Goal: Communication & Community: Answer question/provide support

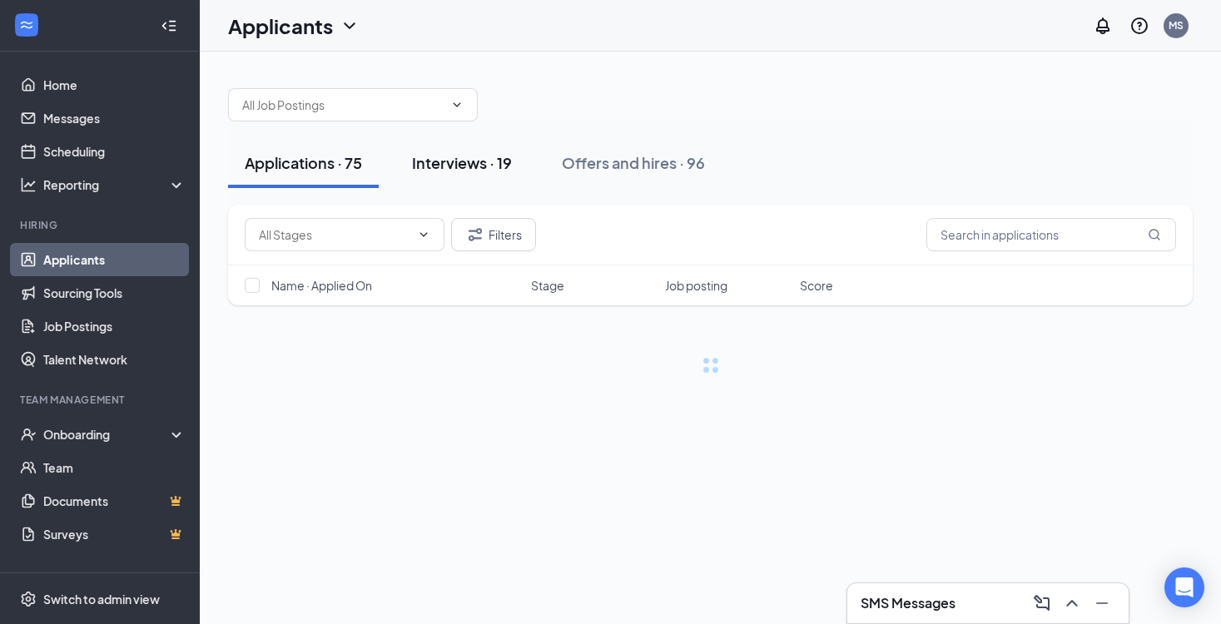
click at [483, 162] on div "Interviews · 19" at bounding box center [462, 162] width 100 height 21
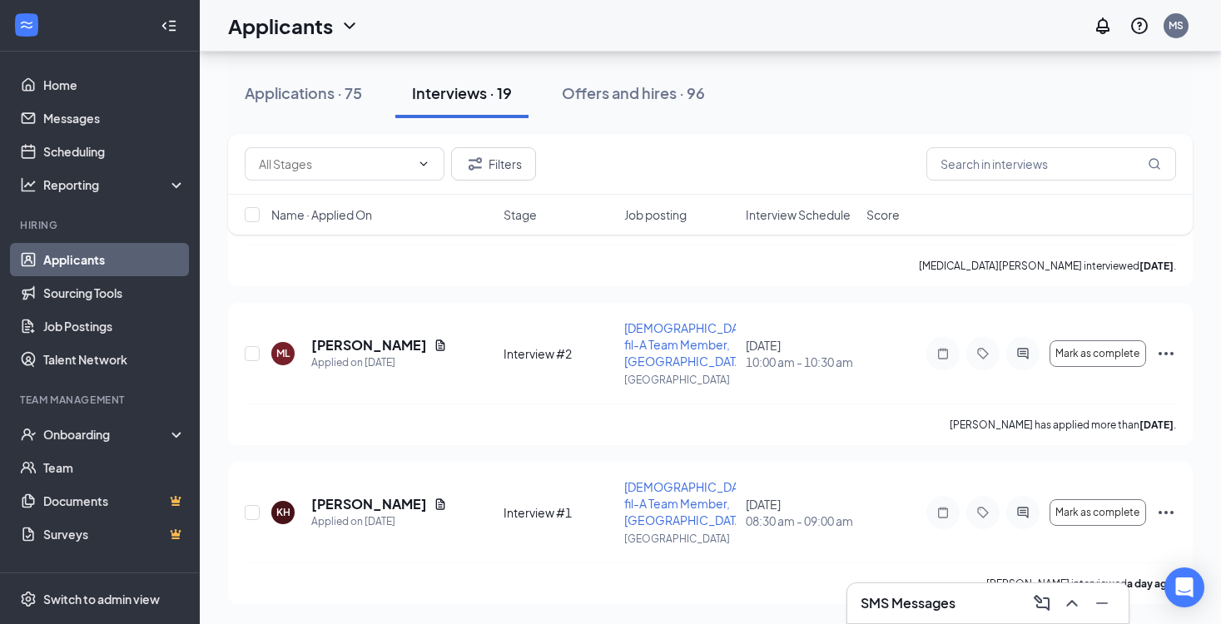
scroll to position [2723, 0]
click at [1168, 504] on icon "Ellipses" at bounding box center [1167, 513] width 20 height 20
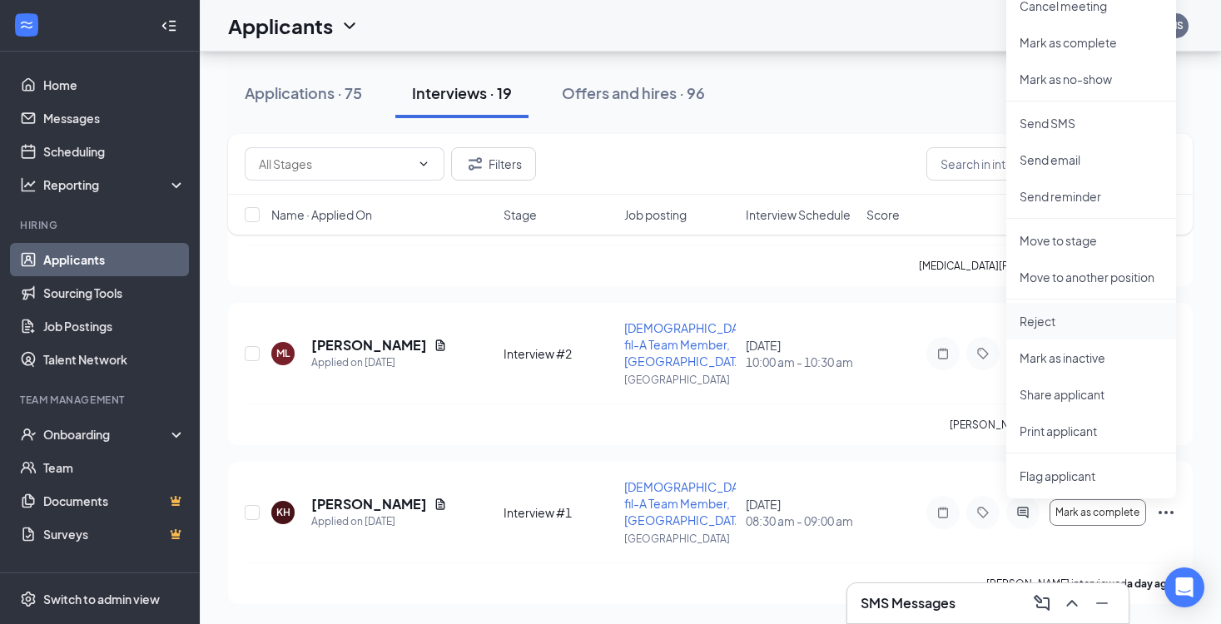
click at [1058, 321] on p "Reject" at bounding box center [1091, 321] width 143 height 17
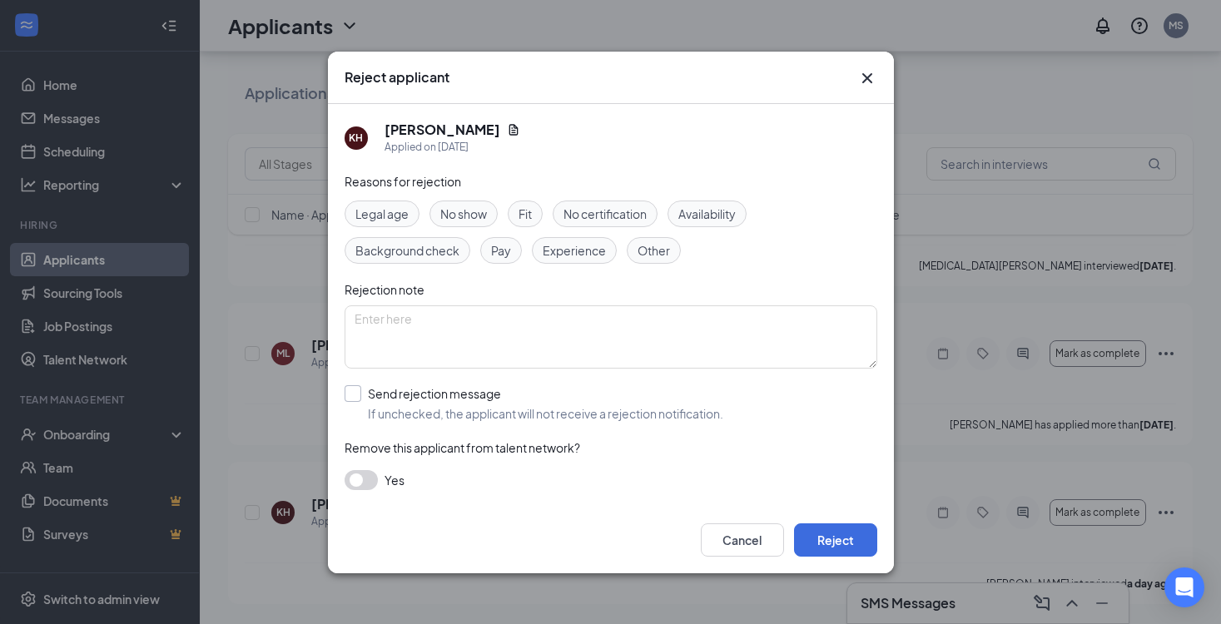
click at [383, 394] on div "Send rejection message" at bounding box center [546, 394] width 356 height 17
click at [383, 394] on input "Send rejection message If unchecked, the applicant will not receive a rejection…" at bounding box center [534, 404] width 379 height 37
checkbox input "true"
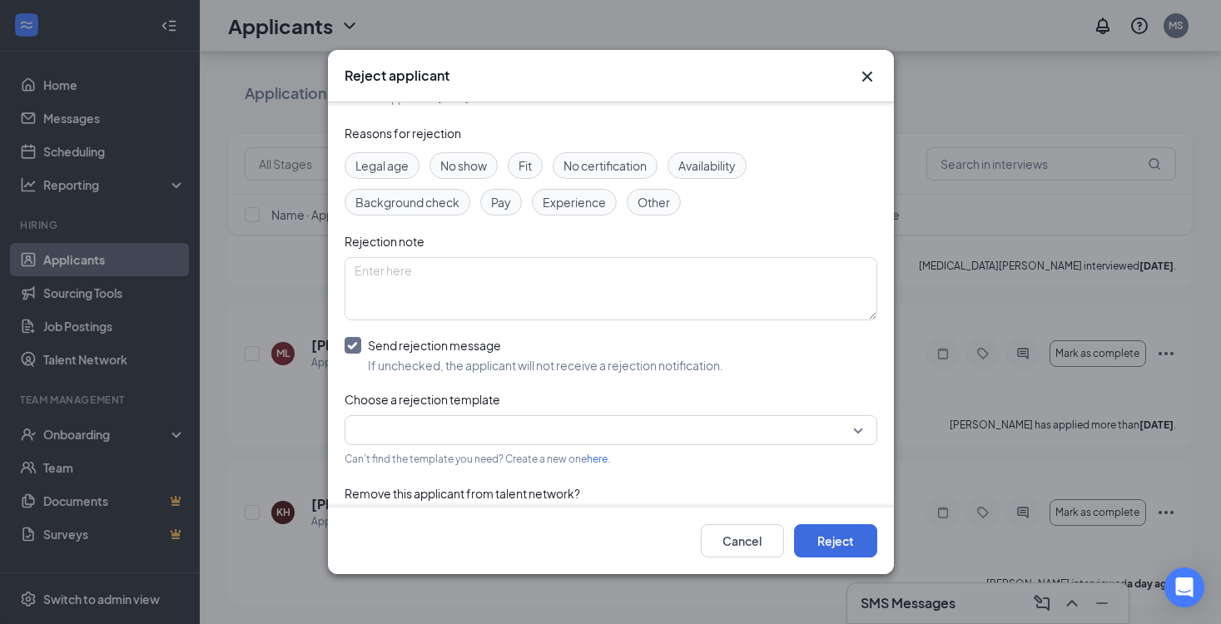
scroll to position [58, 0]
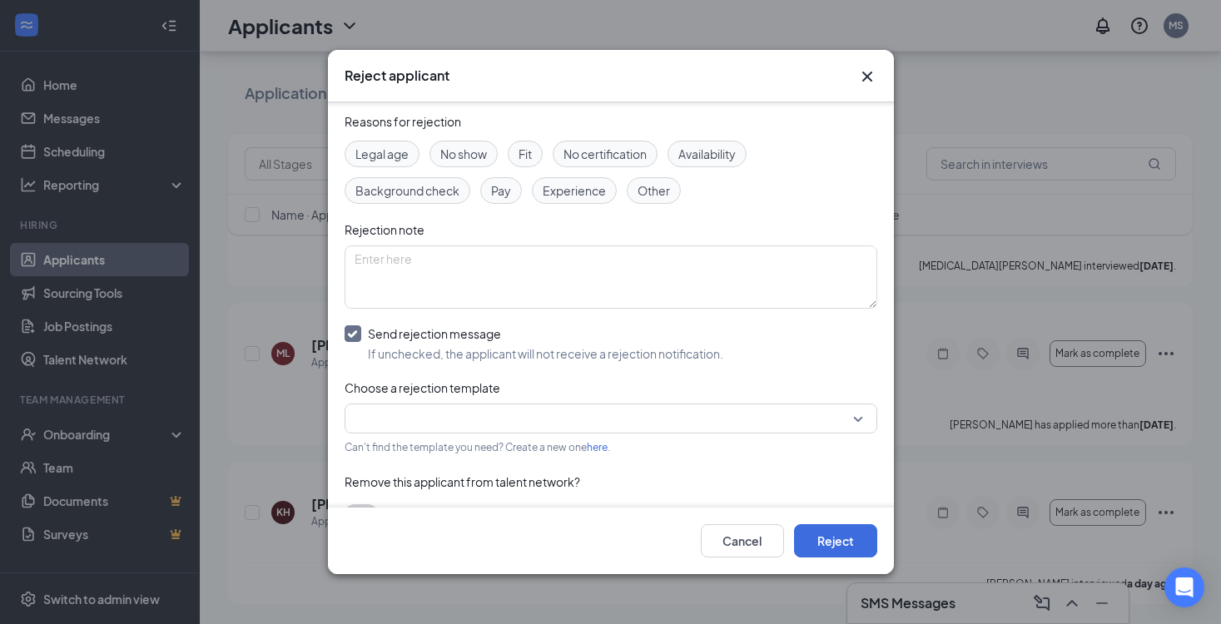
click at [381, 416] on input "search" at bounding box center [605, 419] width 501 height 28
click at [379, 467] on span "Rejection" at bounding box center [384, 463] width 52 height 18
click at [844, 539] on button "Reject" at bounding box center [835, 541] width 83 height 33
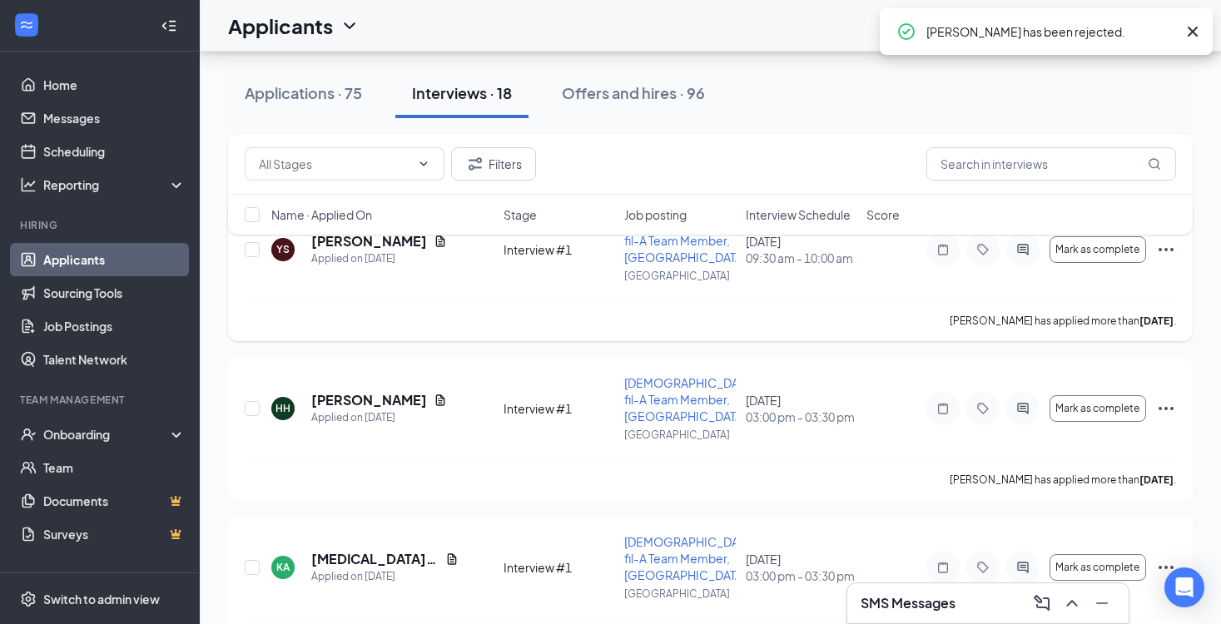
scroll to position [2293, 0]
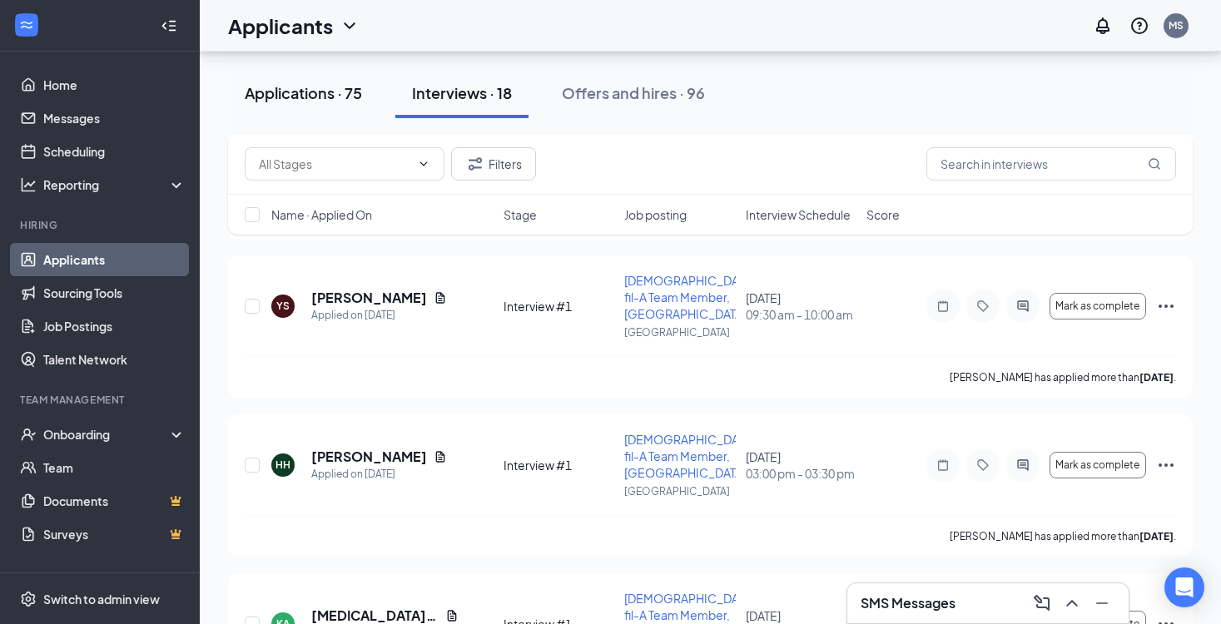
click at [361, 99] on div "Applications · 75" at bounding box center [303, 92] width 117 height 21
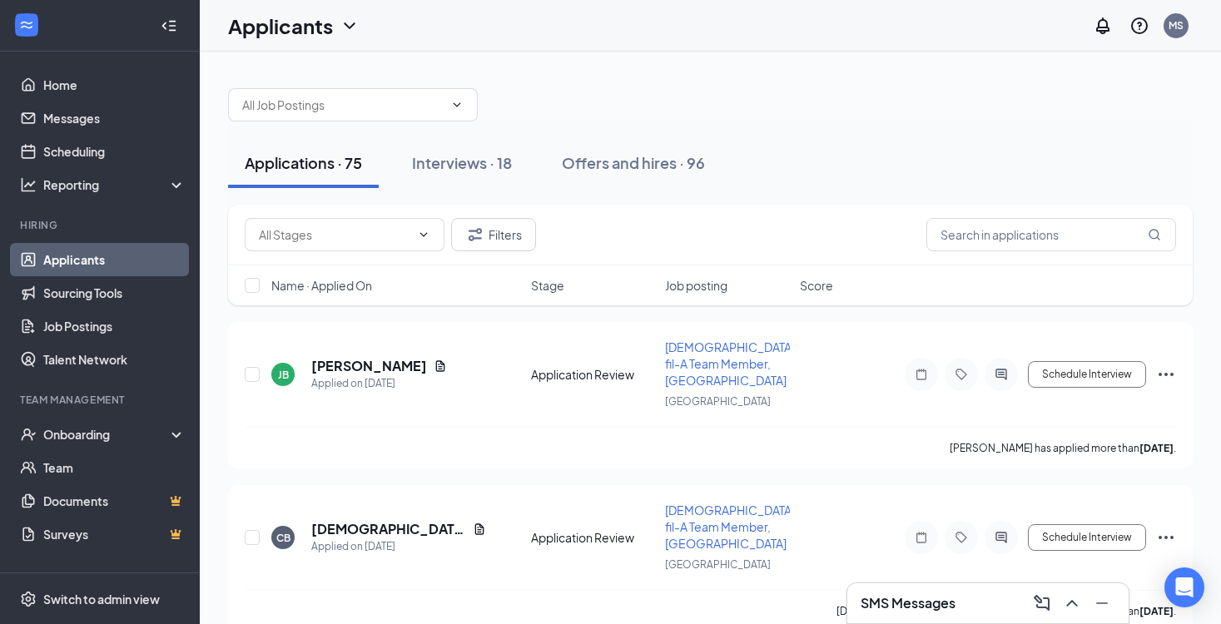
click at [339, 35] on div "Applicants" at bounding box center [294, 26] width 132 height 28
click at [66, 152] on link "Scheduling" at bounding box center [114, 151] width 142 height 33
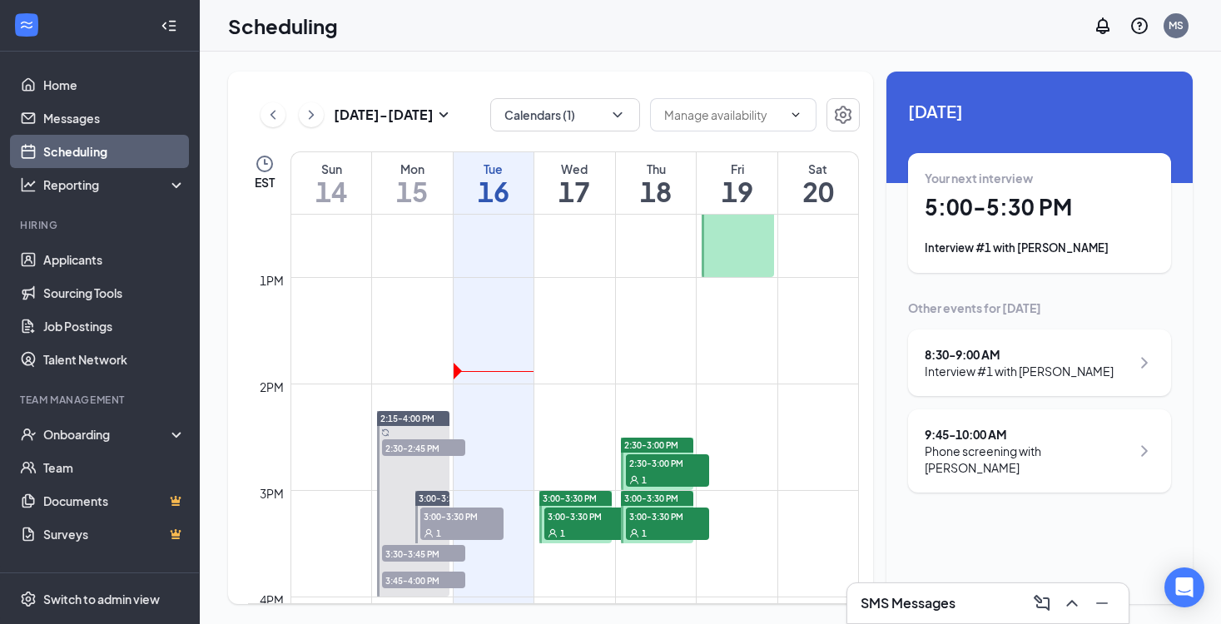
scroll to position [1329, 0]
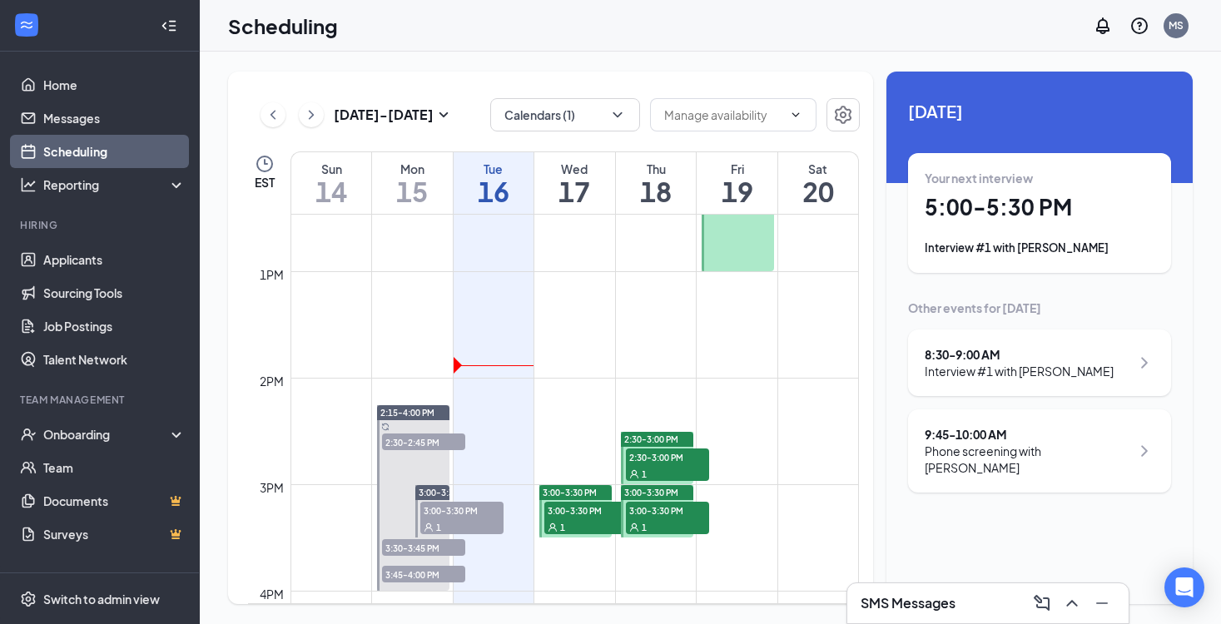
click at [1046, 359] on div "8:30 - 9:00 AM" at bounding box center [1019, 354] width 189 height 17
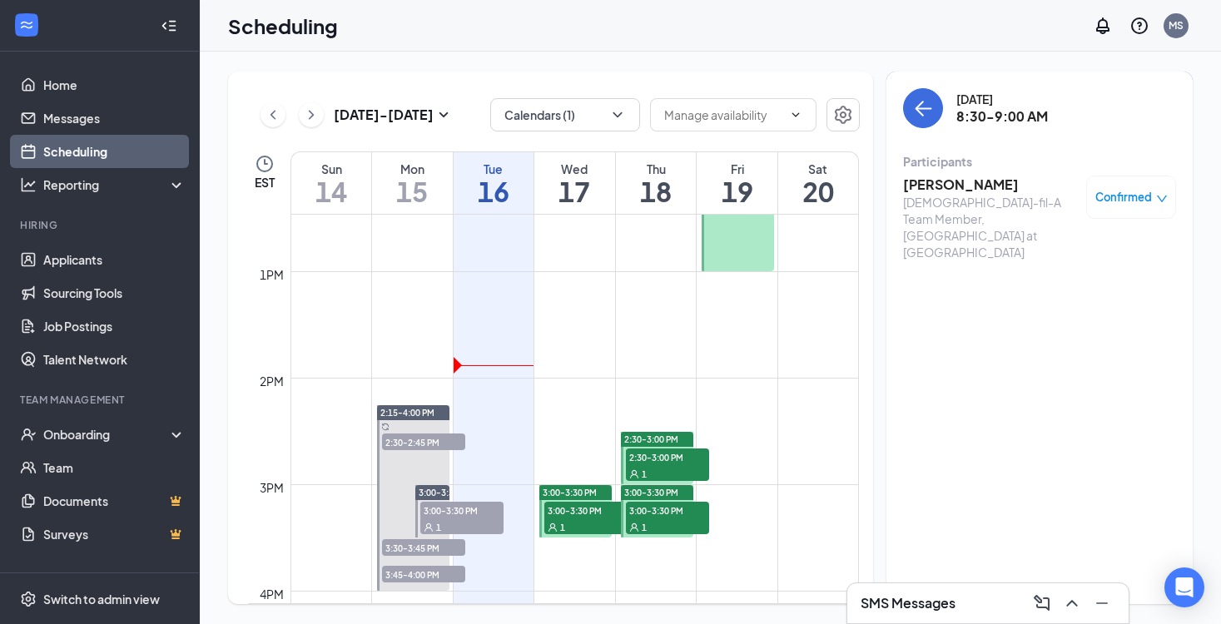
click at [945, 187] on h3 "[PERSON_NAME]" at bounding box center [990, 185] width 175 height 18
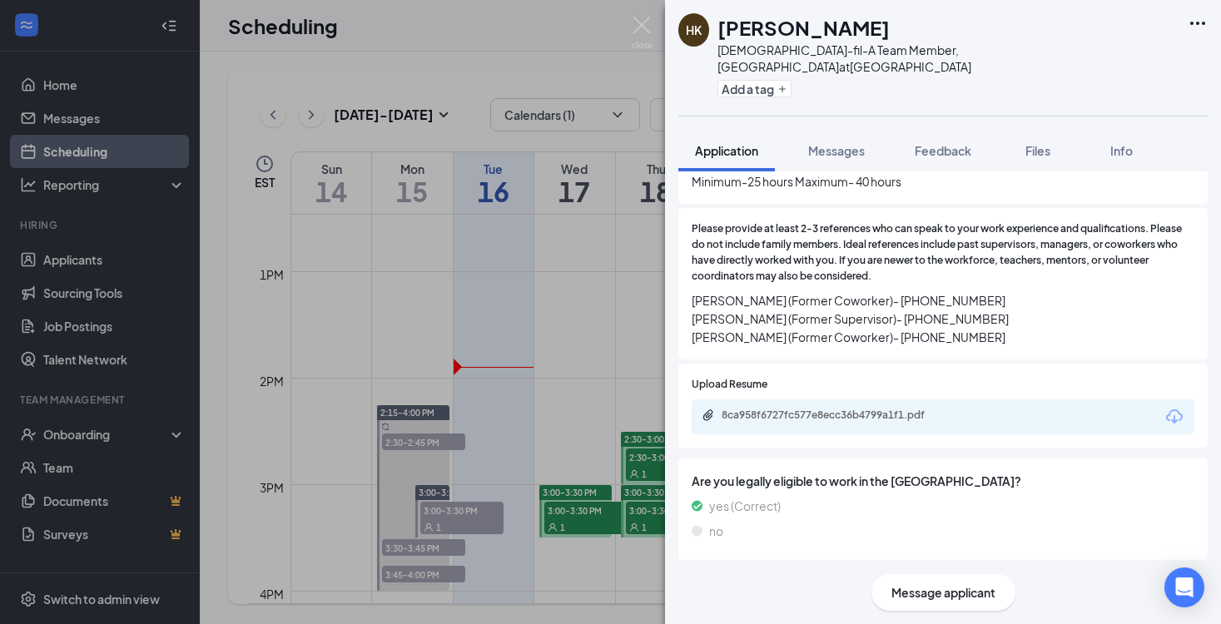
scroll to position [687, 0]
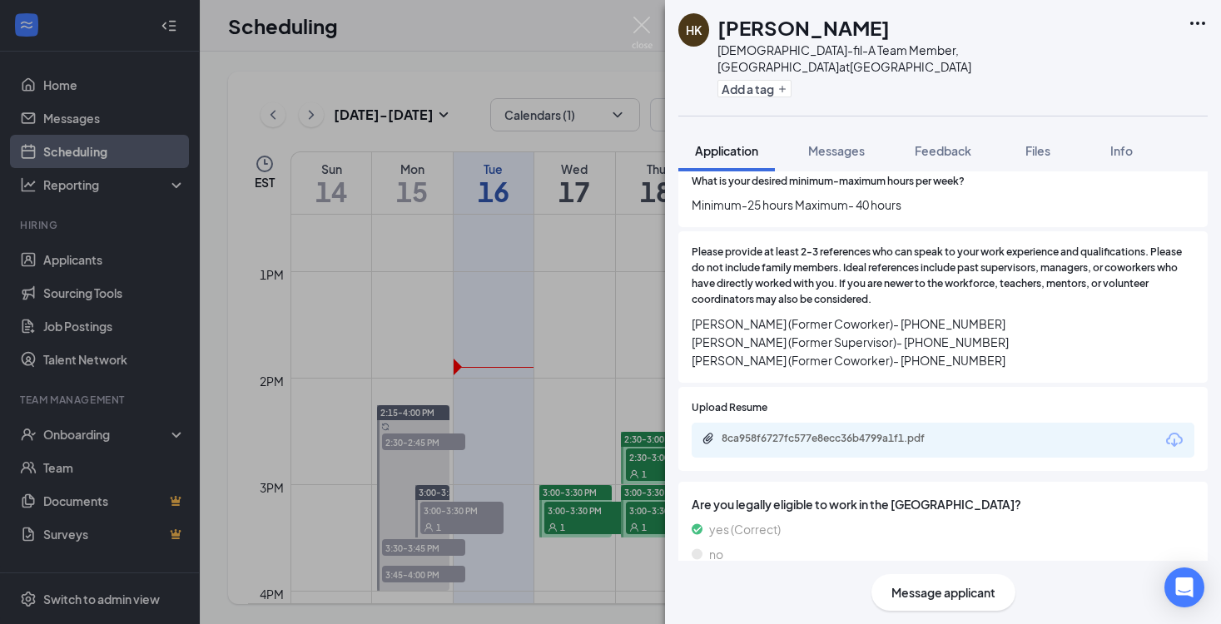
click at [928, 599] on span "Message applicant" at bounding box center [944, 593] width 104 height 18
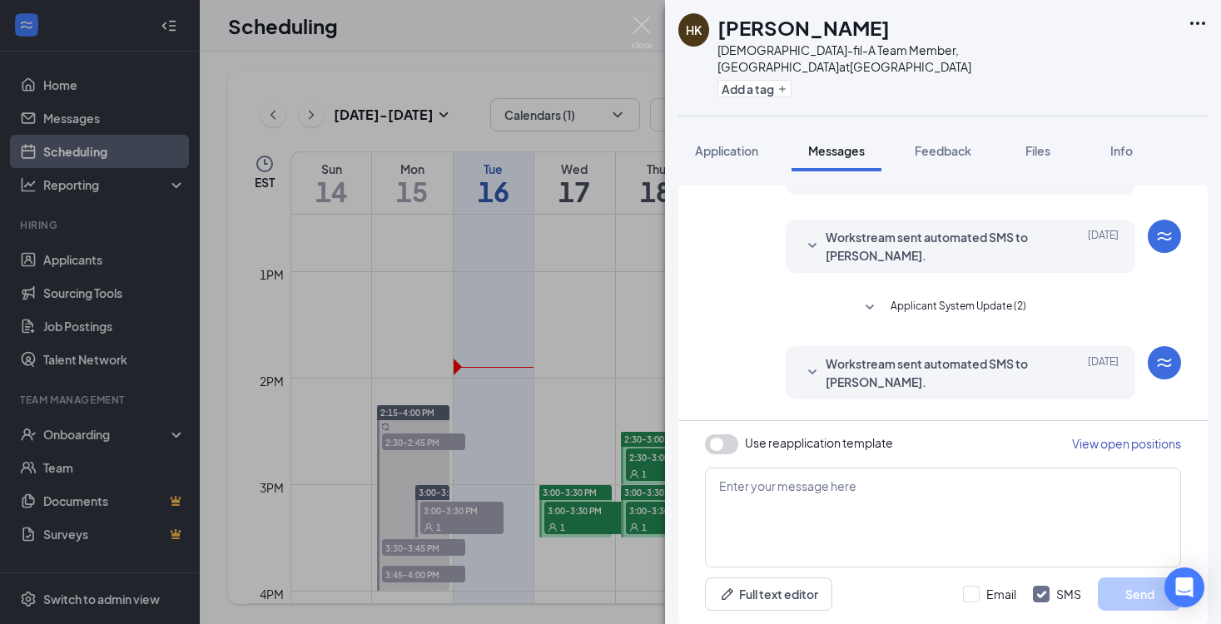
scroll to position [457, 0]
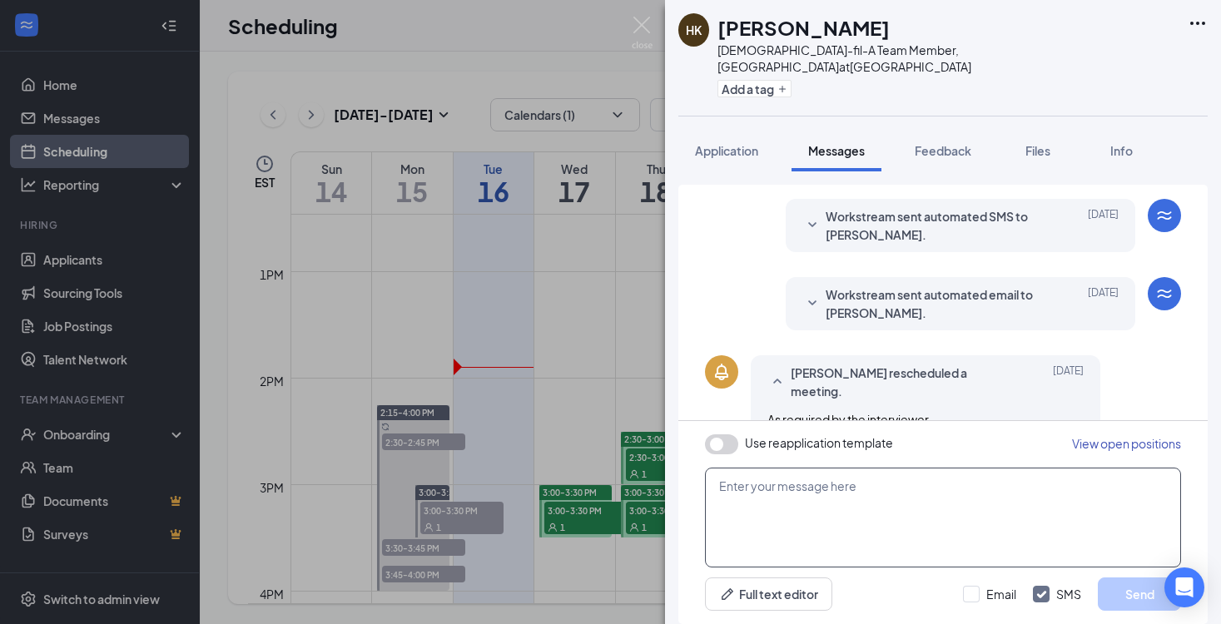
click at [798, 487] on textarea at bounding box center [943, 518] width 476 height 100
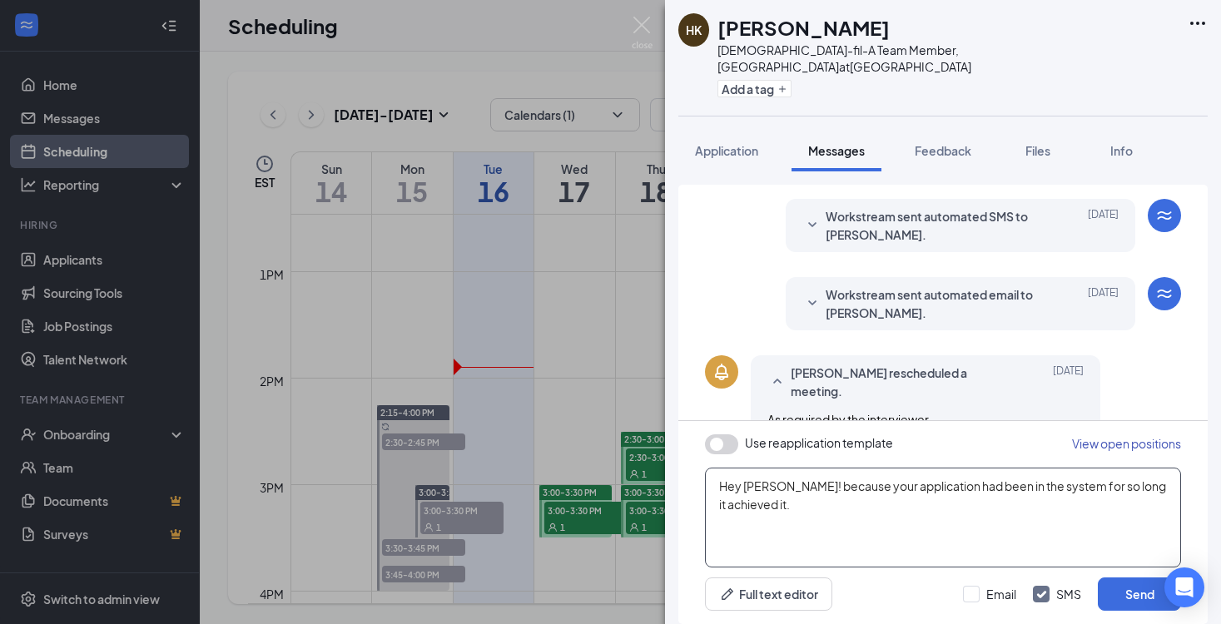
drag, startPoint x: 794, startPoint y: 507, endPoint x: 731, endPoint y: 507, distance: 63.3
click at [731, 507] on textarea "Hey [PERSON_NAME]! because your application had been in the system for so long …" at bounding box center [943, 518] width 476 height 100
click at [738, 510] on textarea "Hey [PERSON_NAME]! because your application had been in the system for so long …" at bounding box center [943, 518] width 476 height 100
type textarea "Hey [PERSON_NAME]! because your application had been in the system for so long …"
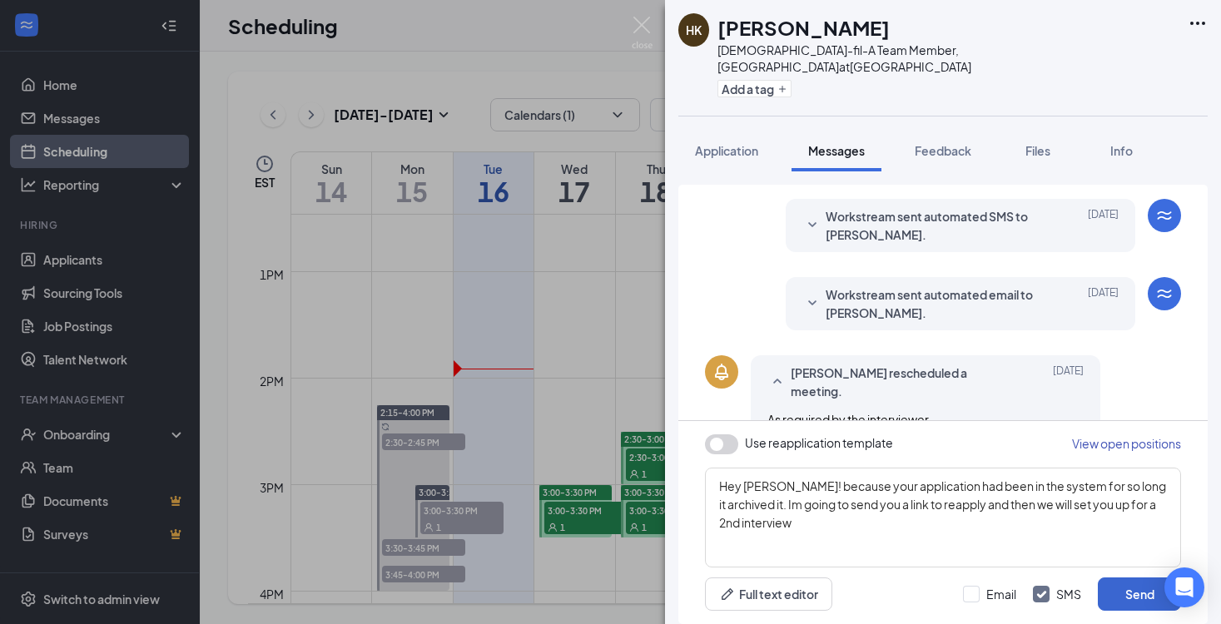
click at [1127, 597] on button "Send" at bounding box center [1139, 594] width 83 height 33
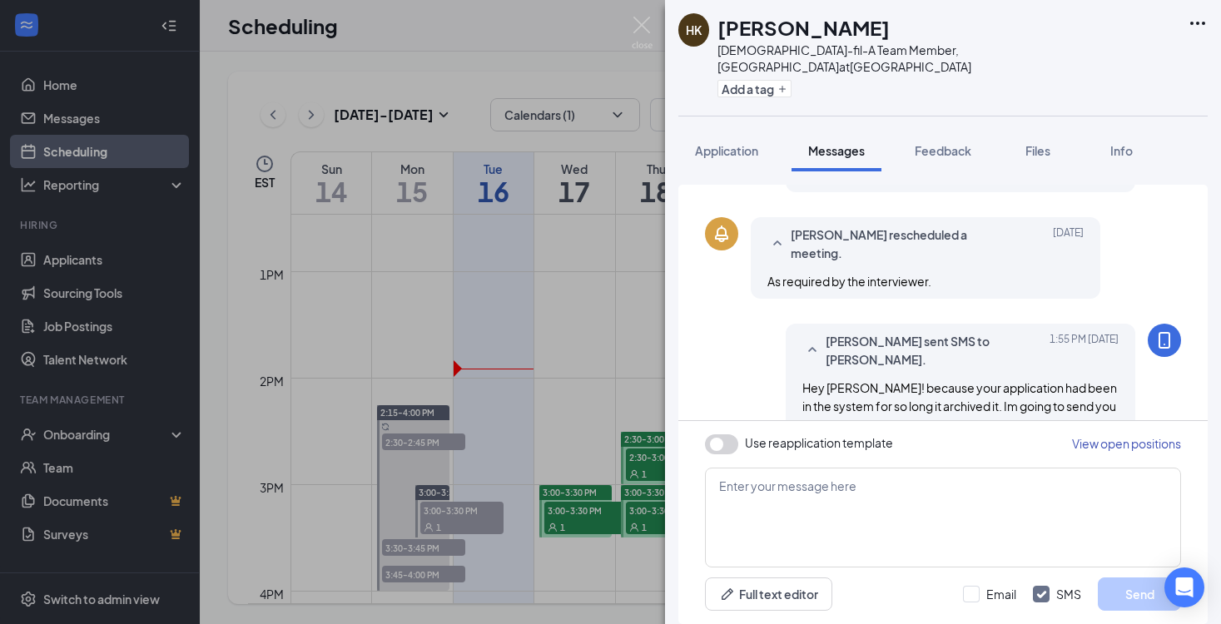
scroll to position [600, 0]
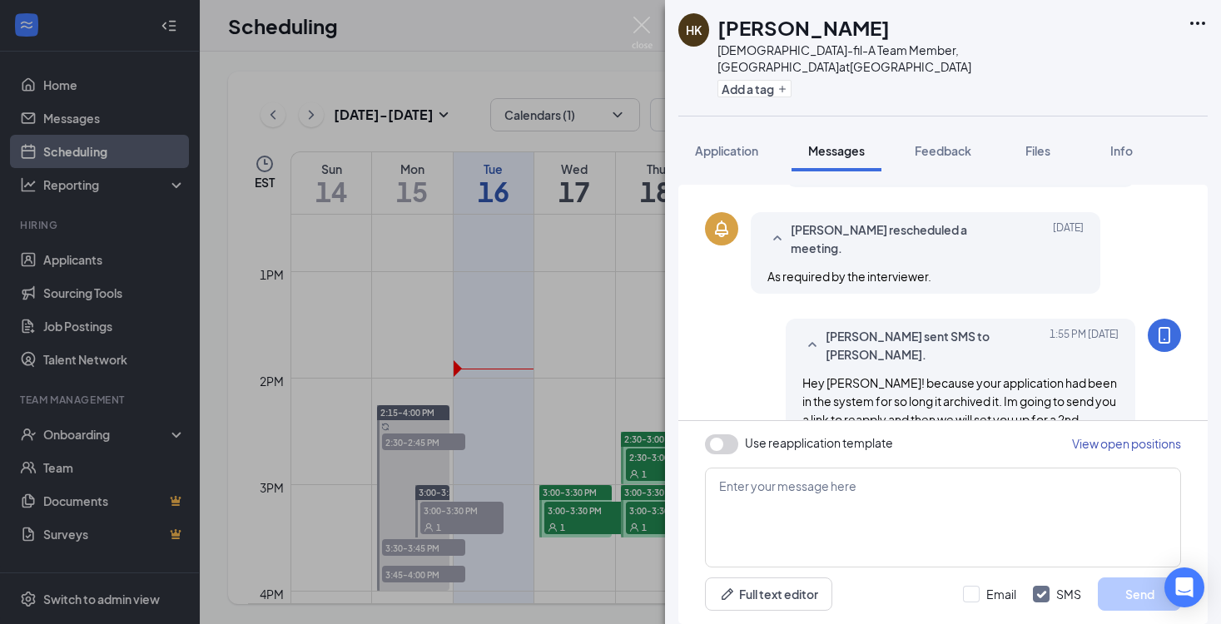
click at [720, 439] on button "button" at bounding box center [721, 445] width 33 height 20
type textarea "Hi {{applicant_first_name}}, Thank you for previously applying to the {{positio…"
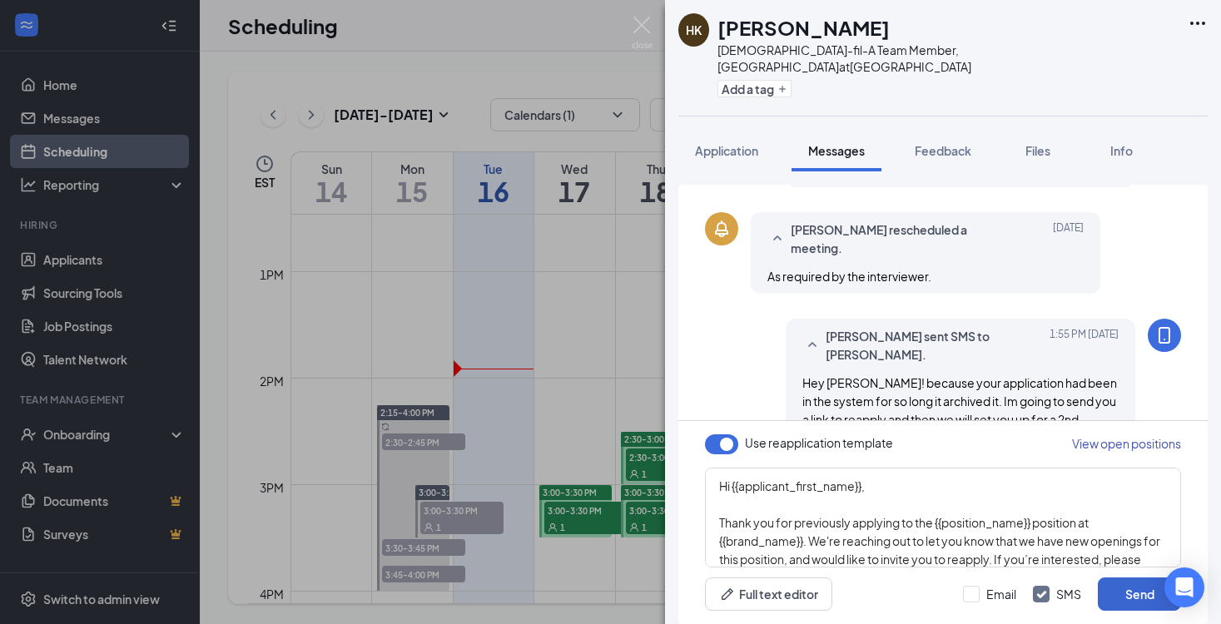
click at [1152, 598] on button "Send" at bounding box center [1139, 594] width 83 height 33
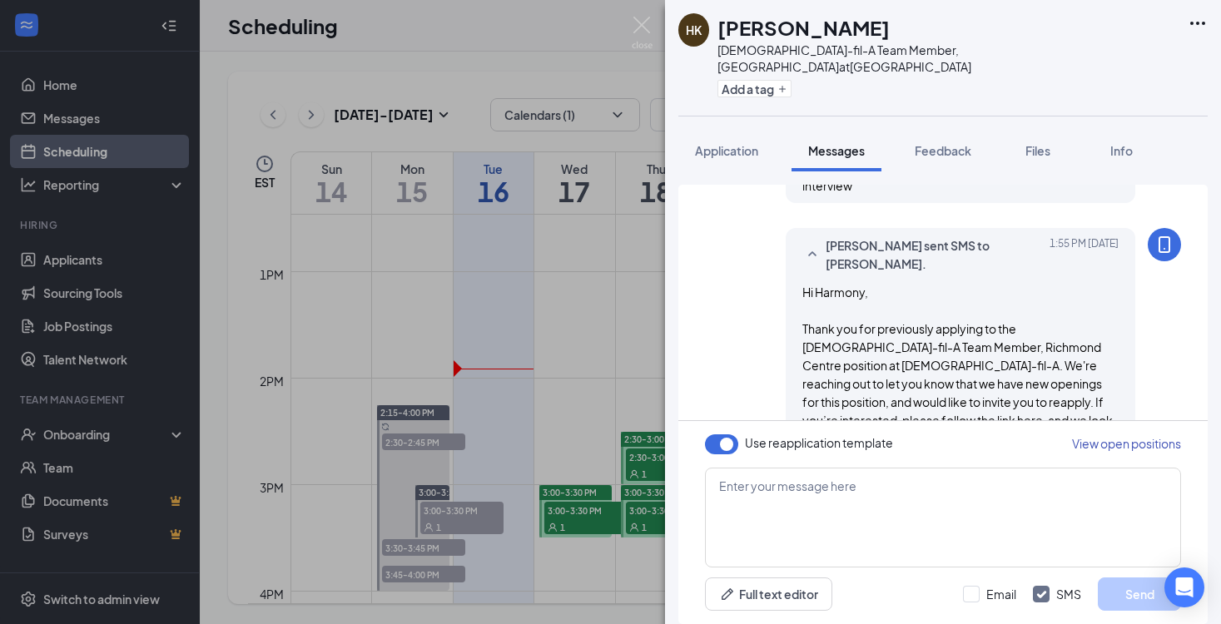
scroll to position [890, 0]
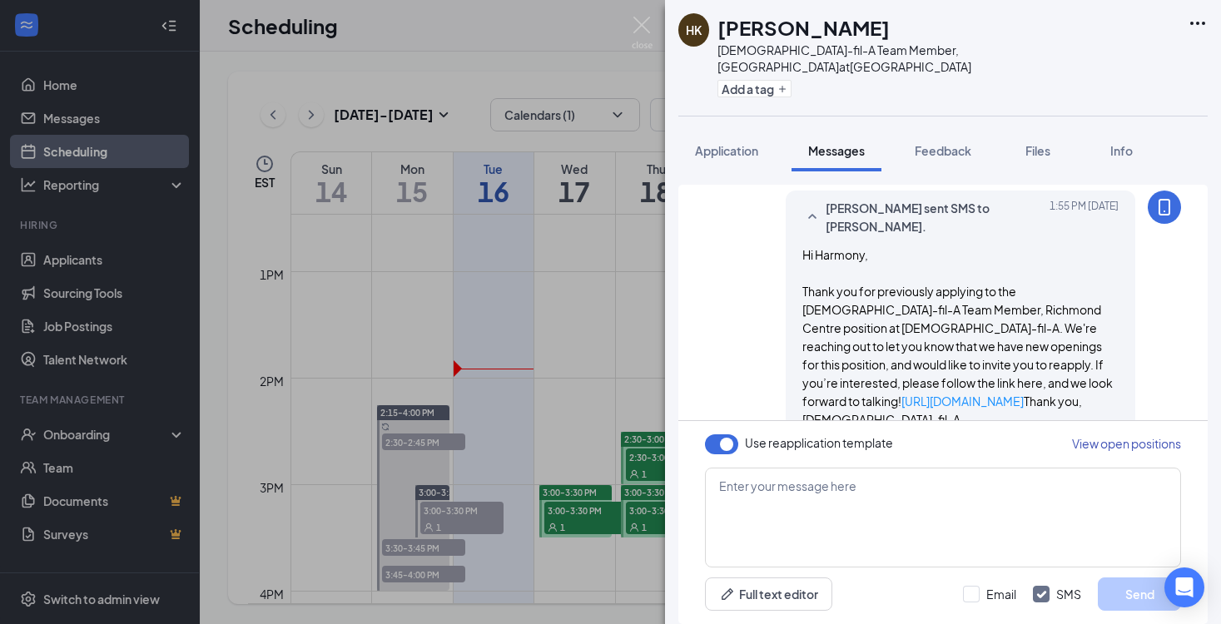
click at [611, 280] on div "HK Harmony Kent [DEMOGRAPHIC_DATA]-fil-A Team Member, [GEOGRAPHIC_DATA] at [GEO…" at bounding box center [610, 312] width 1221 height 624
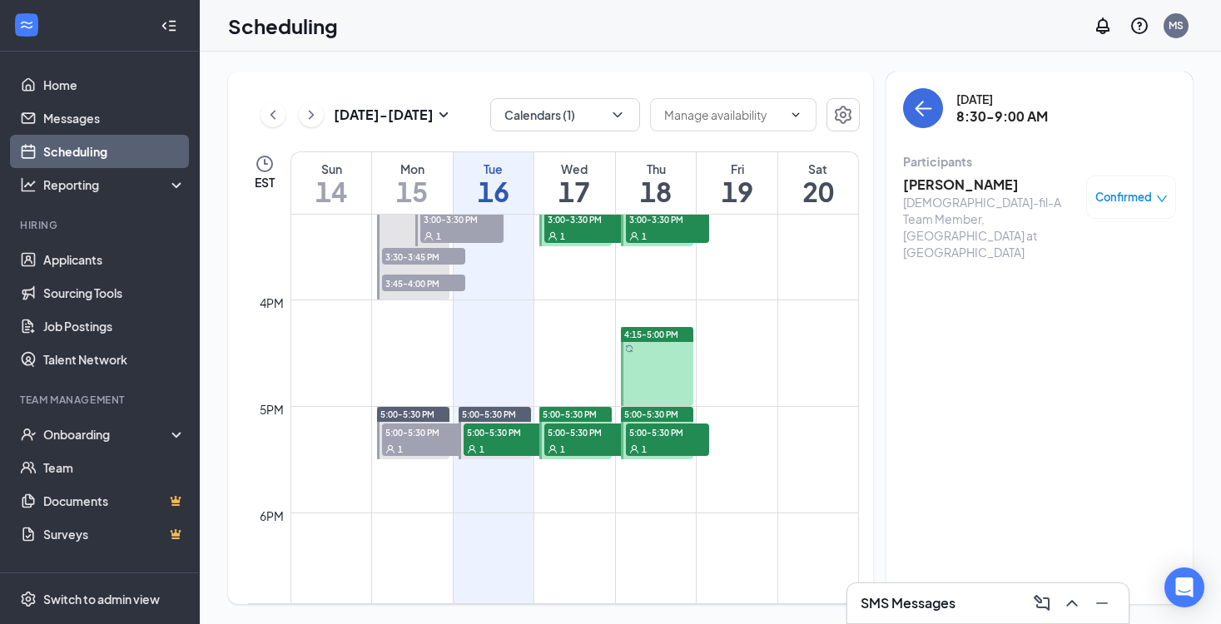
scroll to position [1620, 0]
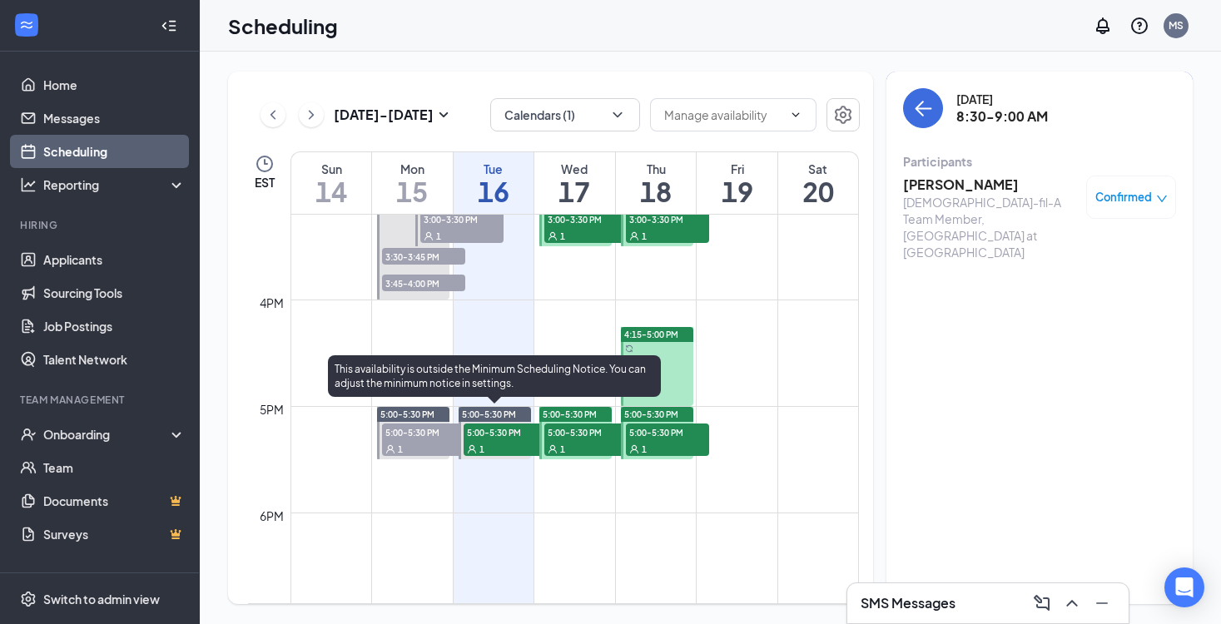
click at [522, 435] on span "5:00-5:30 PM" at bounding box center [505, 432] width 83 height 17
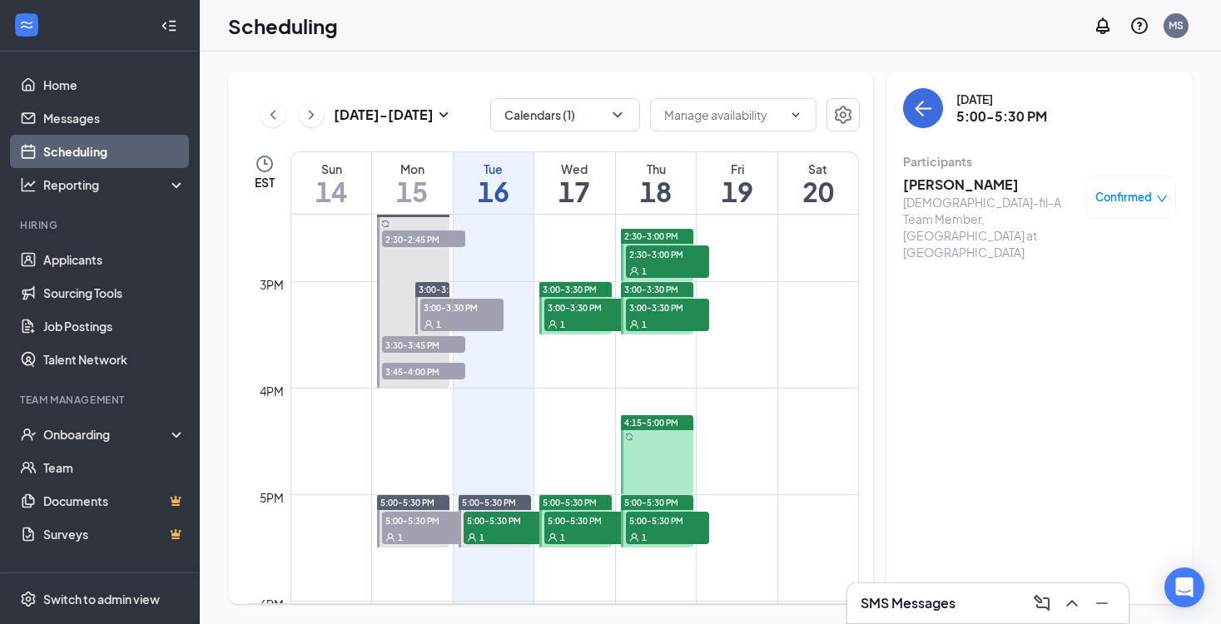
scroll to position [1530, 0]
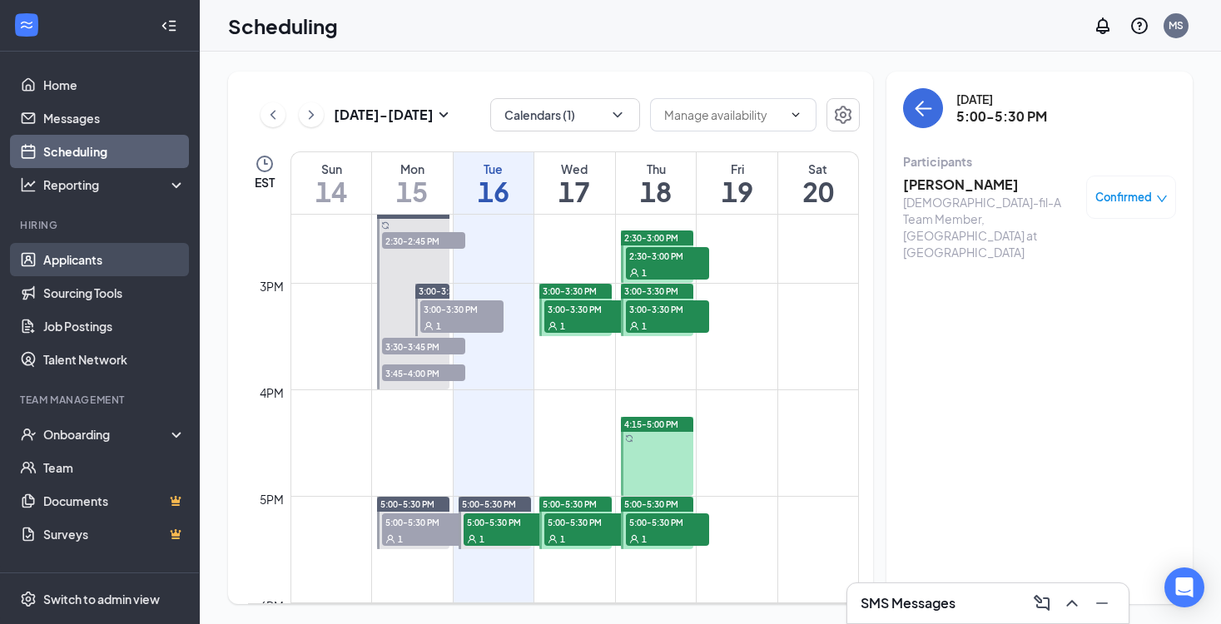
click at [84, 256] on link "Applicants" at bounding box center [114, 259] width 142 height 33
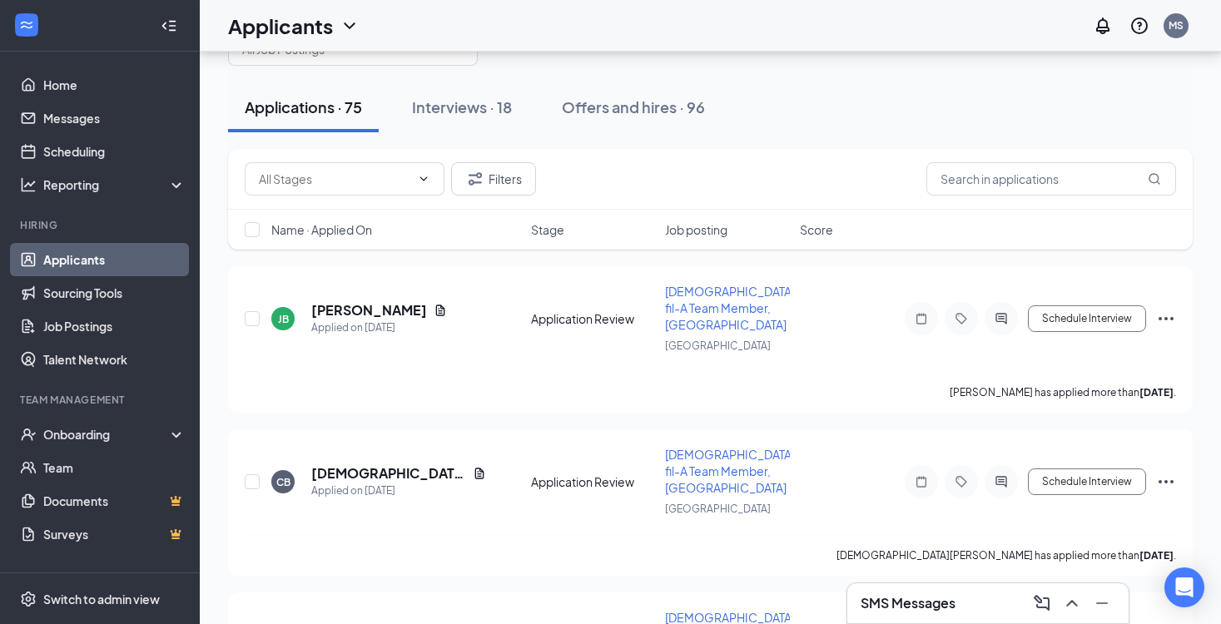
scroll to position [69, 0]
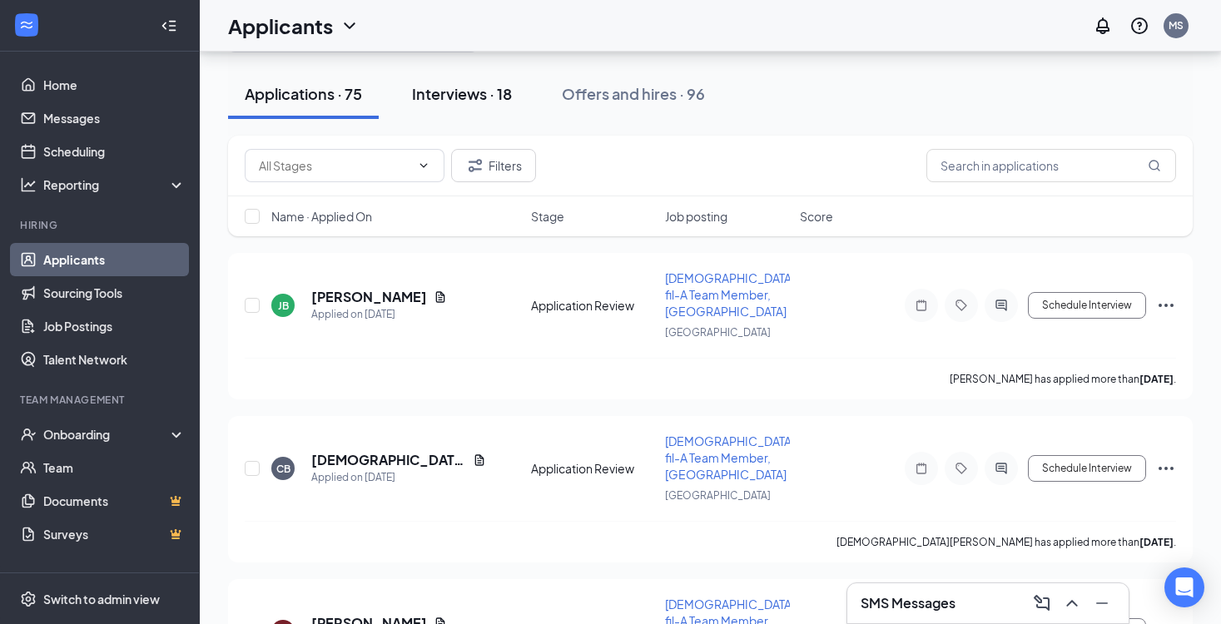
click at [470, 93] on div "Interviews · 18" at bounding box center [462, 93] width 100 height 21
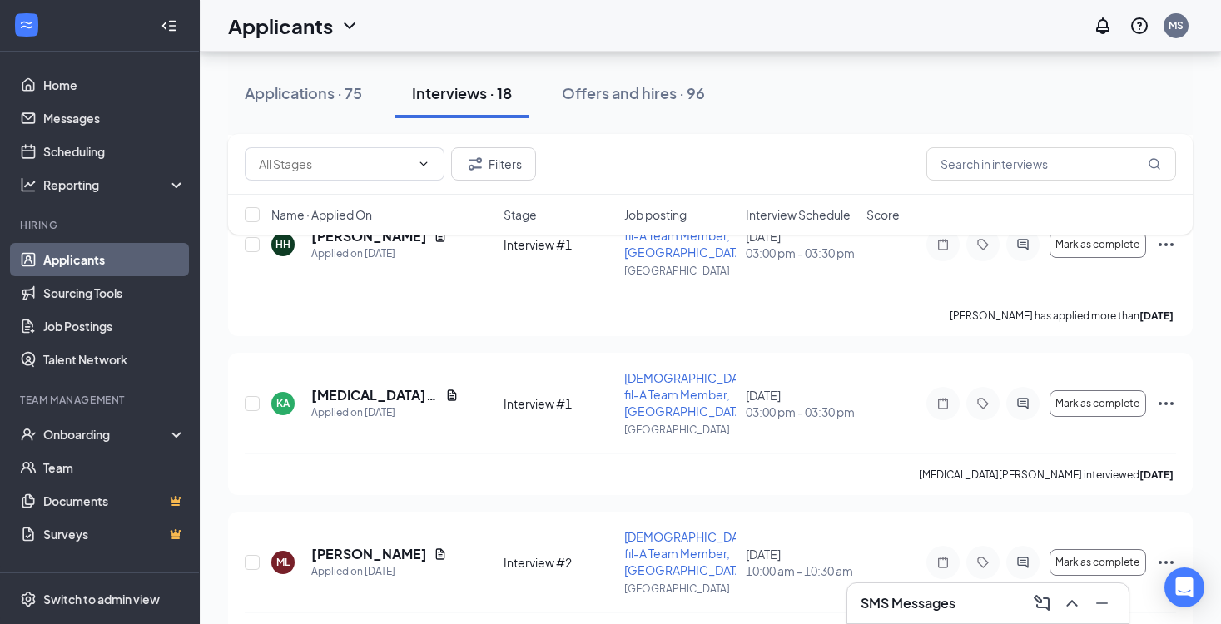
scroll to position [2508, 0]
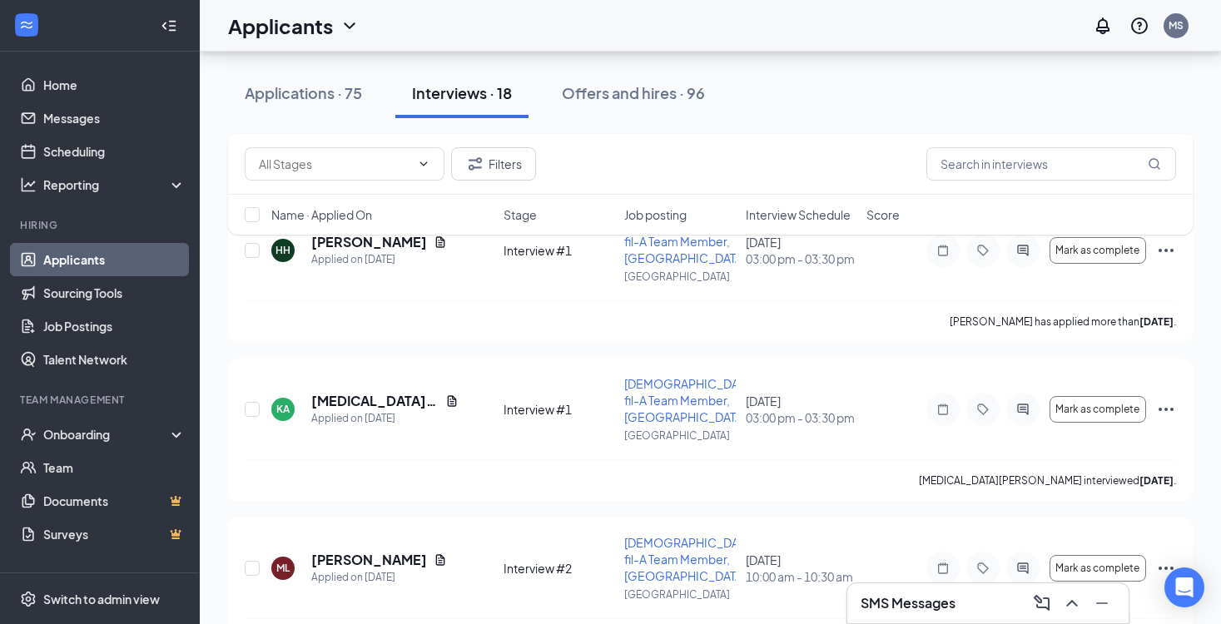
click at [322, 35] on h1 "Applicants" at bounding box center [280, 26] width 105 height 28
click at [315, 107] on link "Archived applicants" at bounding box center [328, 109] width 180 height 17
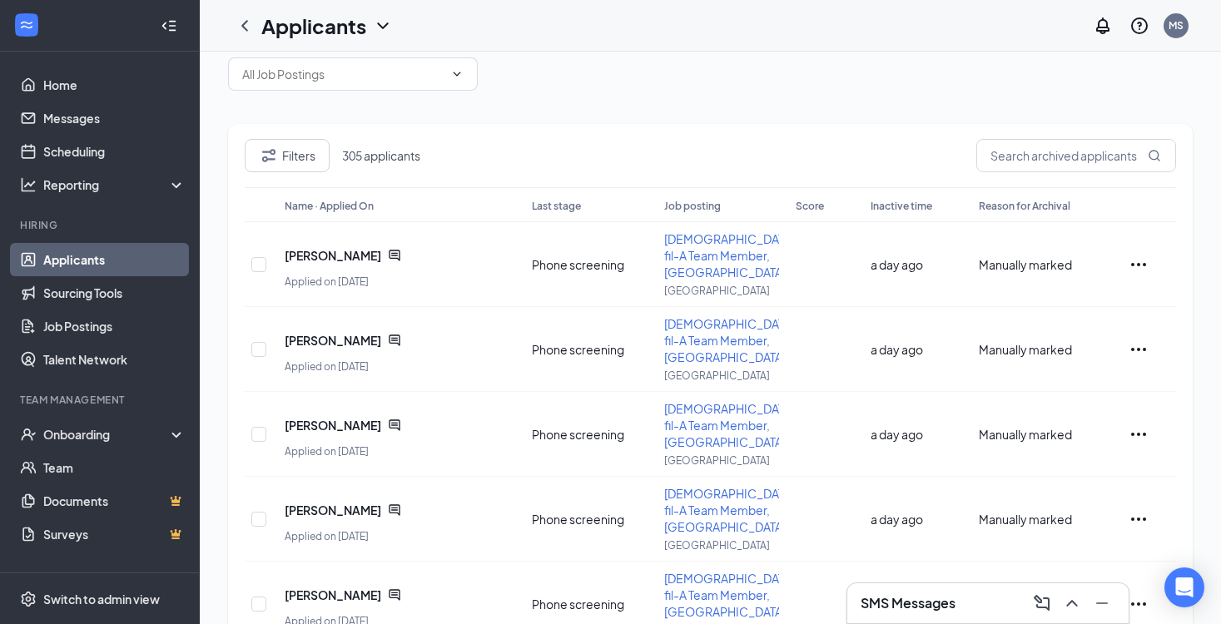
scroll to position [38, 0]
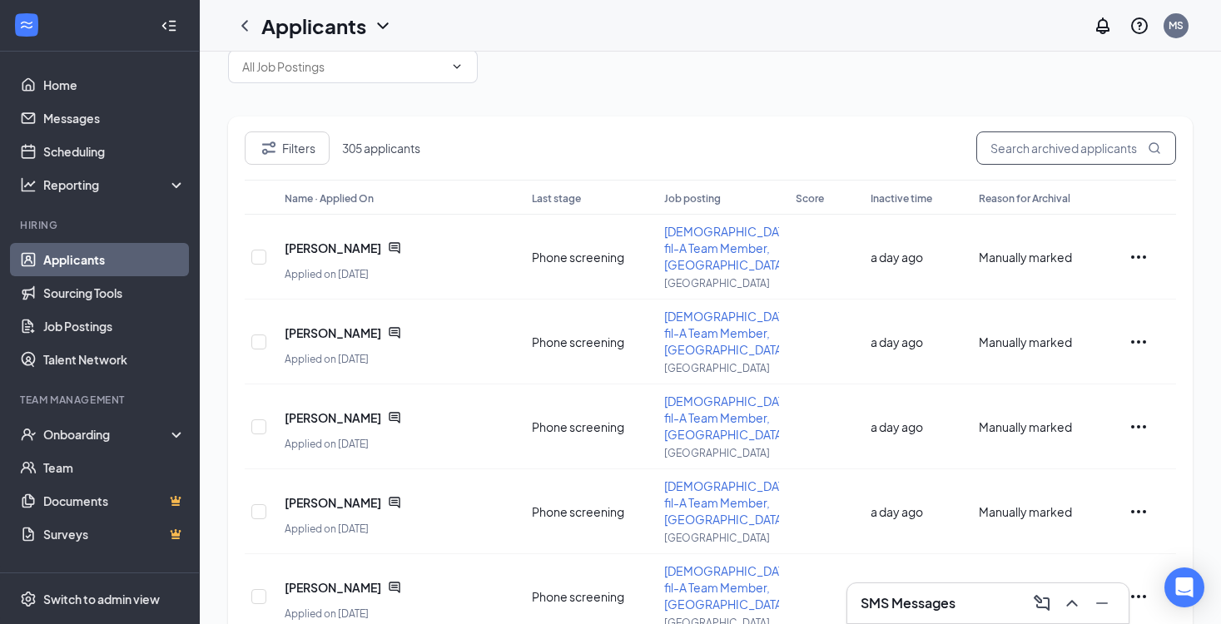
click at [1077, 147] on input "text" at bounding box center [1077, 148] width 200 height 33
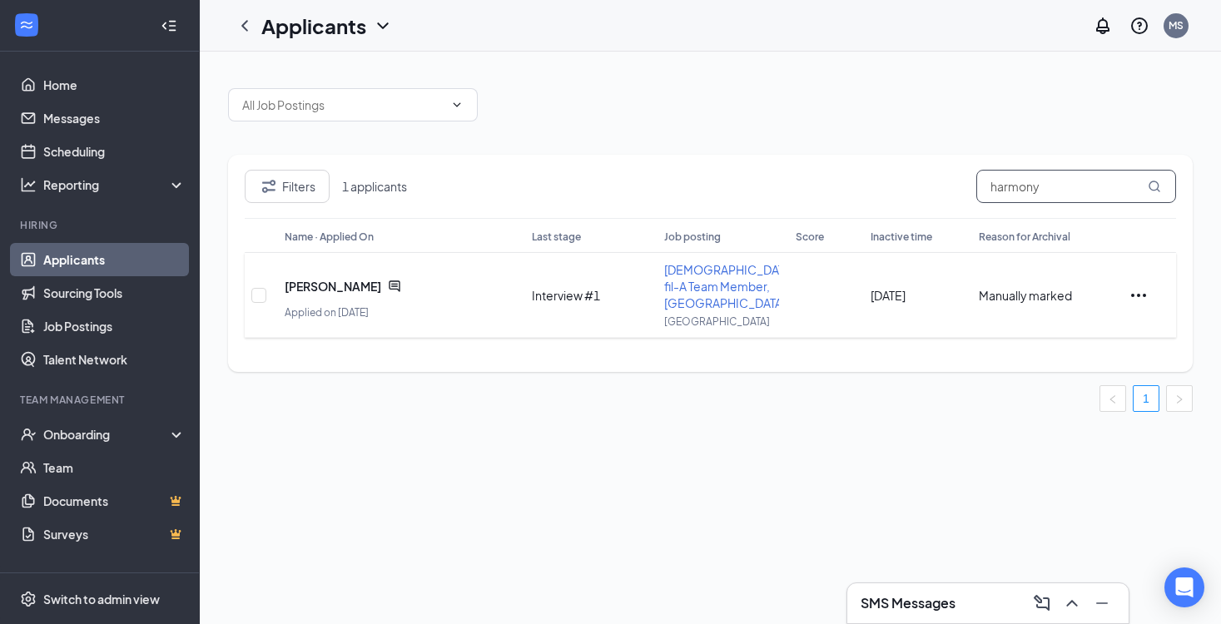
type input "harmony"
click at [1142, 297] on icon "Ellipses" at bounding box center [1139, 296] width 20 height 20
click at [938, 389] on ul "1" at bounding box center [710, 399] width 965 height 27
click at [1040, 295] on span "Manually marked" at bounding box center [1025, 295] width 93 height 15
click at [1142, 289] on icon "Ellipses" at bounding box center [1139, 296] width 20 height 20
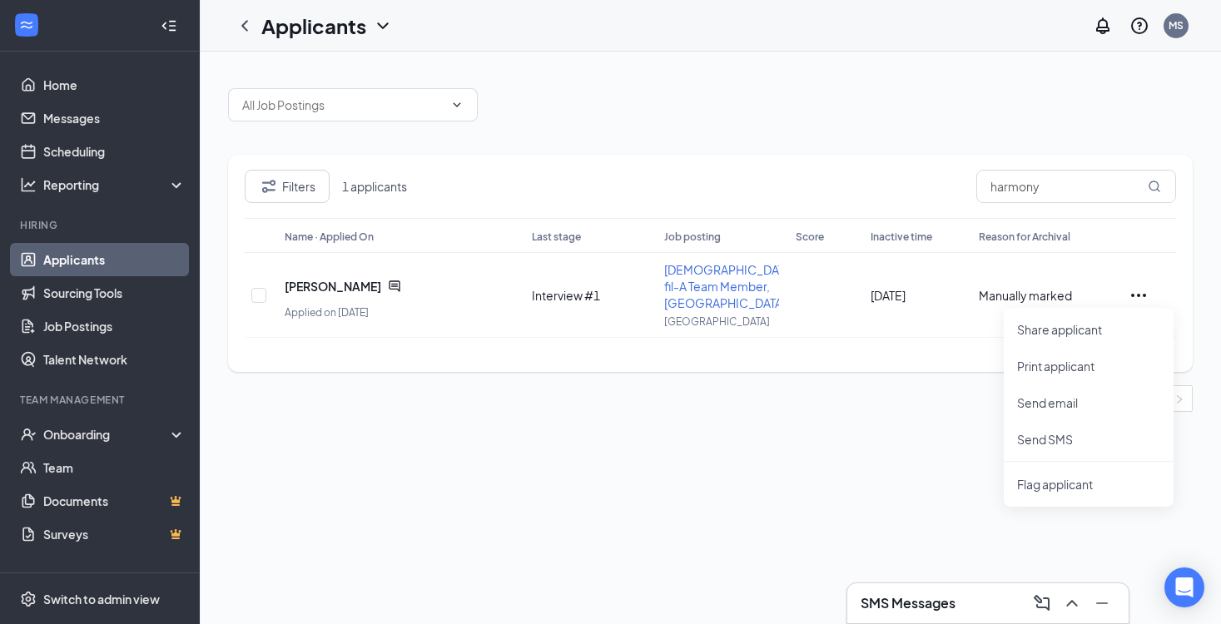
click at [596, 419] on div "Filters 1 applicants harmony Name · Applied On Last stage Job posting Score Ina…" at bounding box center [711, 242] width 1022 height 381
click at [388, 280] on icon "ChatActive" at bounding box center [394, 286] width 13 height 13
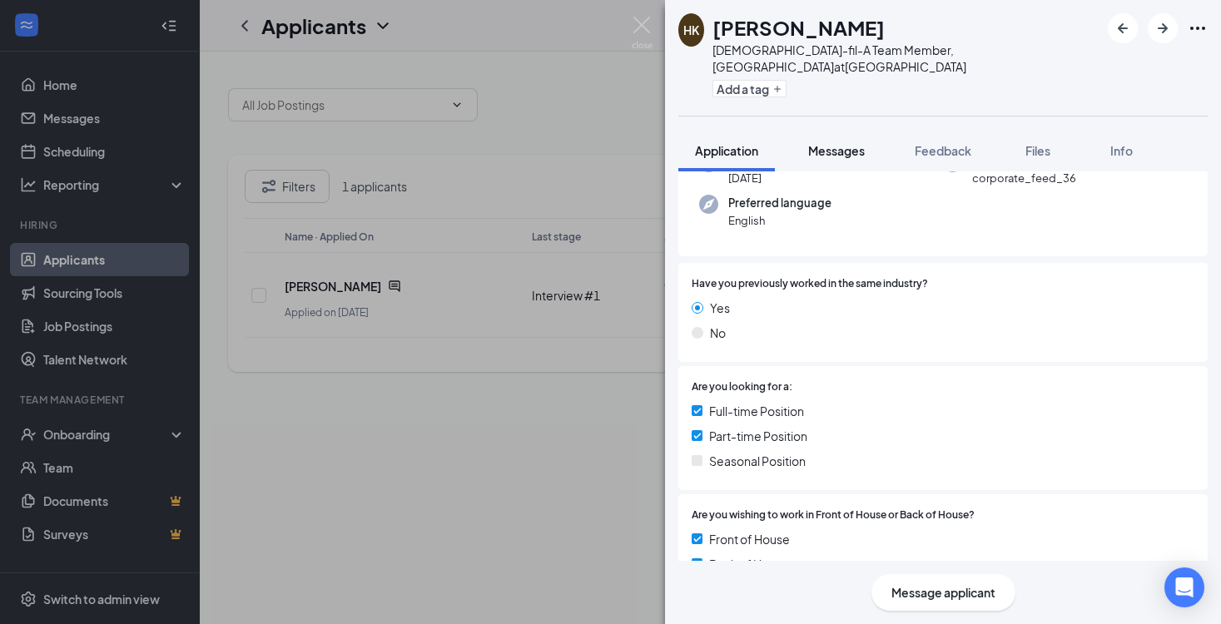
scroll to position [193, 0]
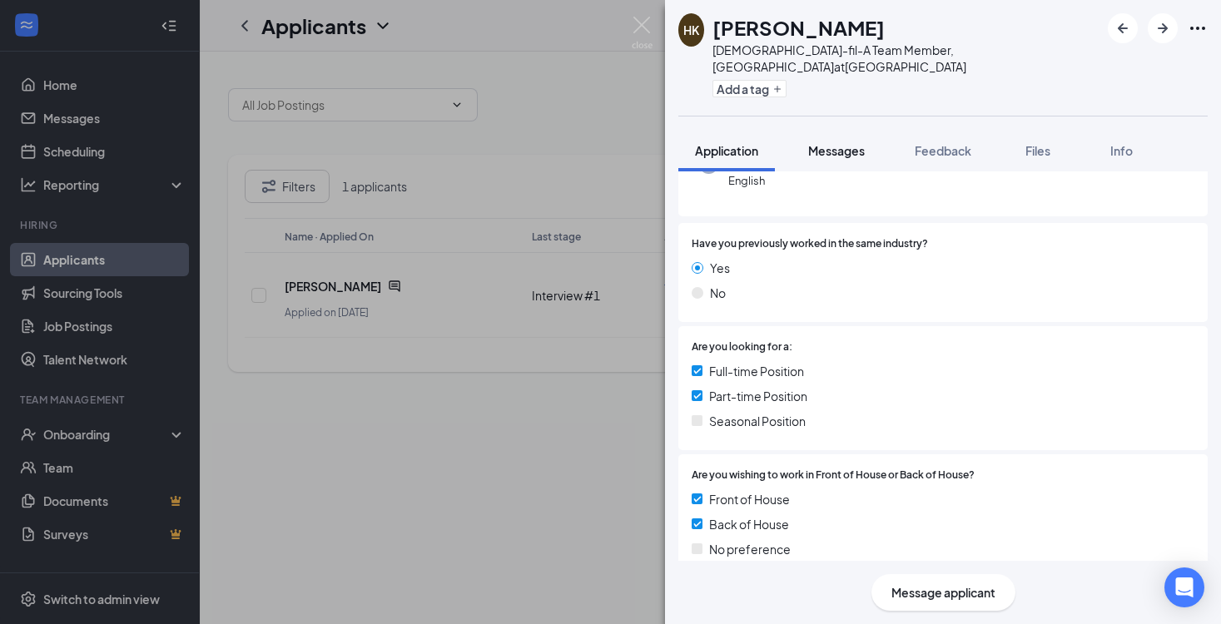
click at [830, 143] on span "Messages" at bounding box center [836, 150] width 57 height 15
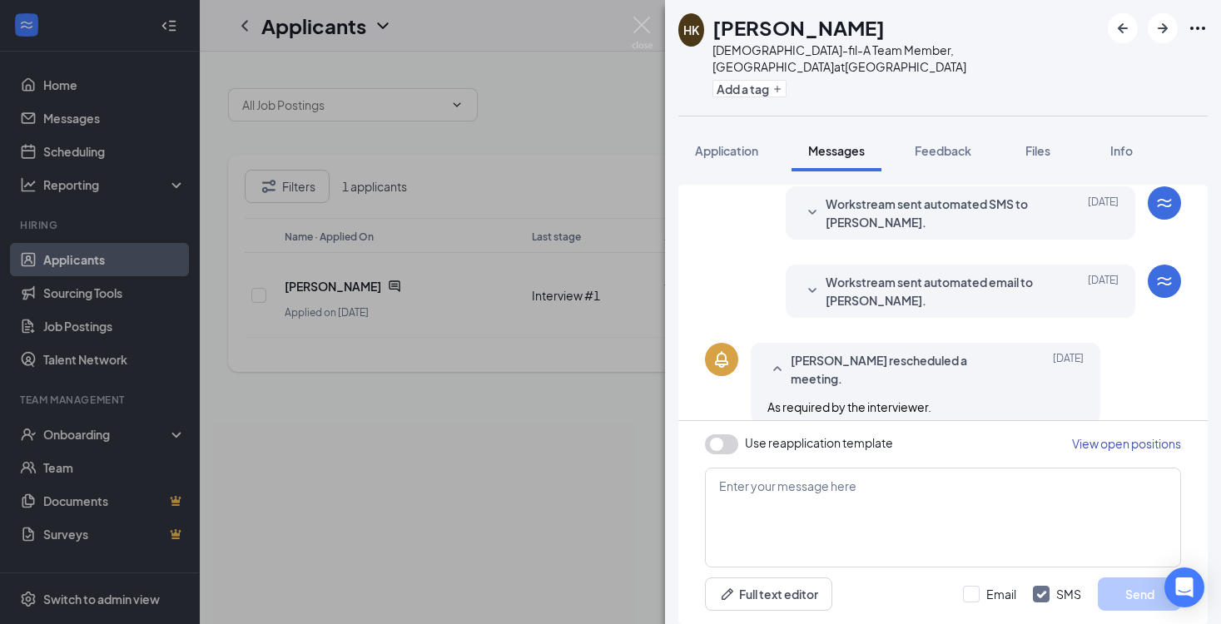
scroll to position [263, 0]
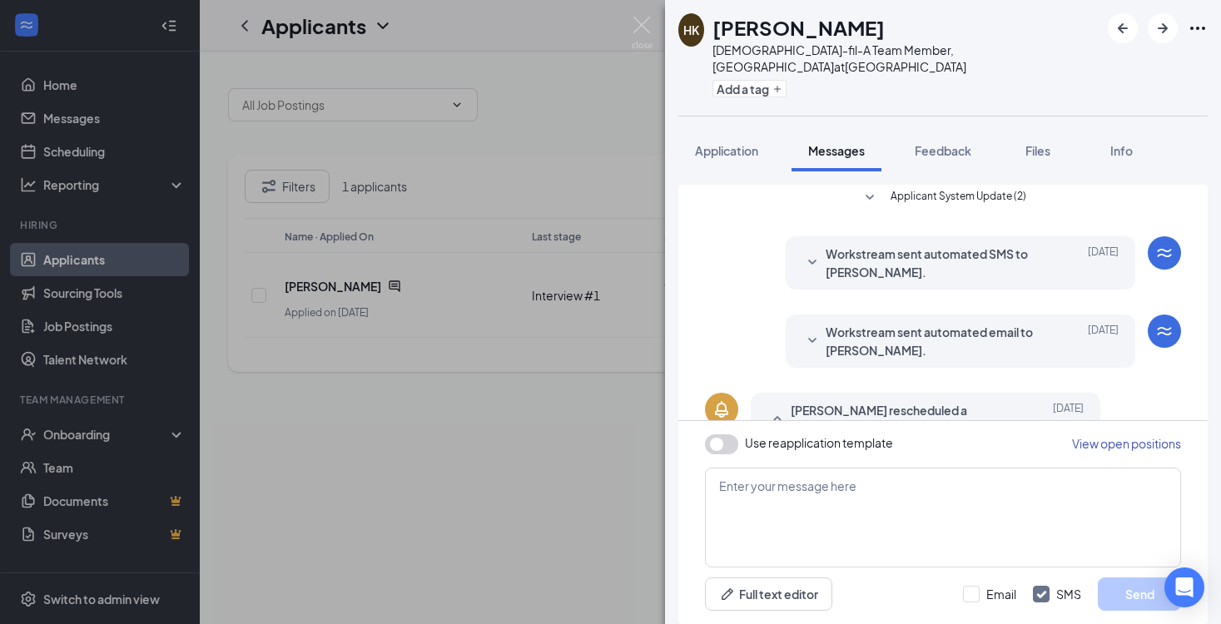
click at [819, 331] on icon "SmallChevronDown" at bounding box center [813, 341] width 20 height 20
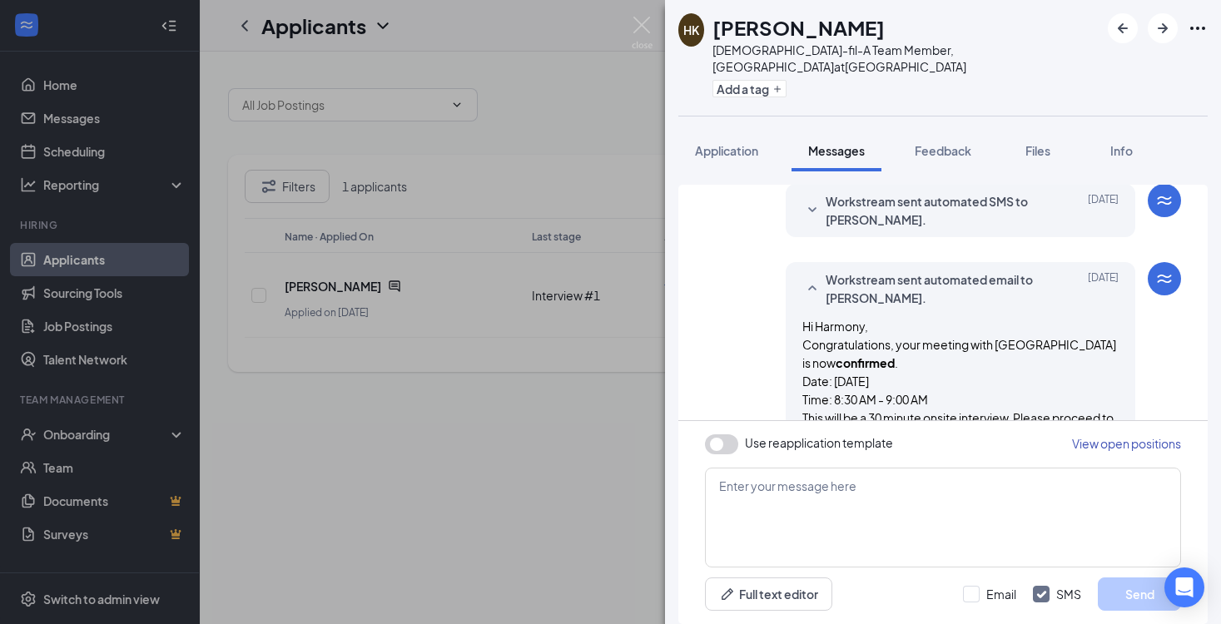
scroll to position [323, 0]
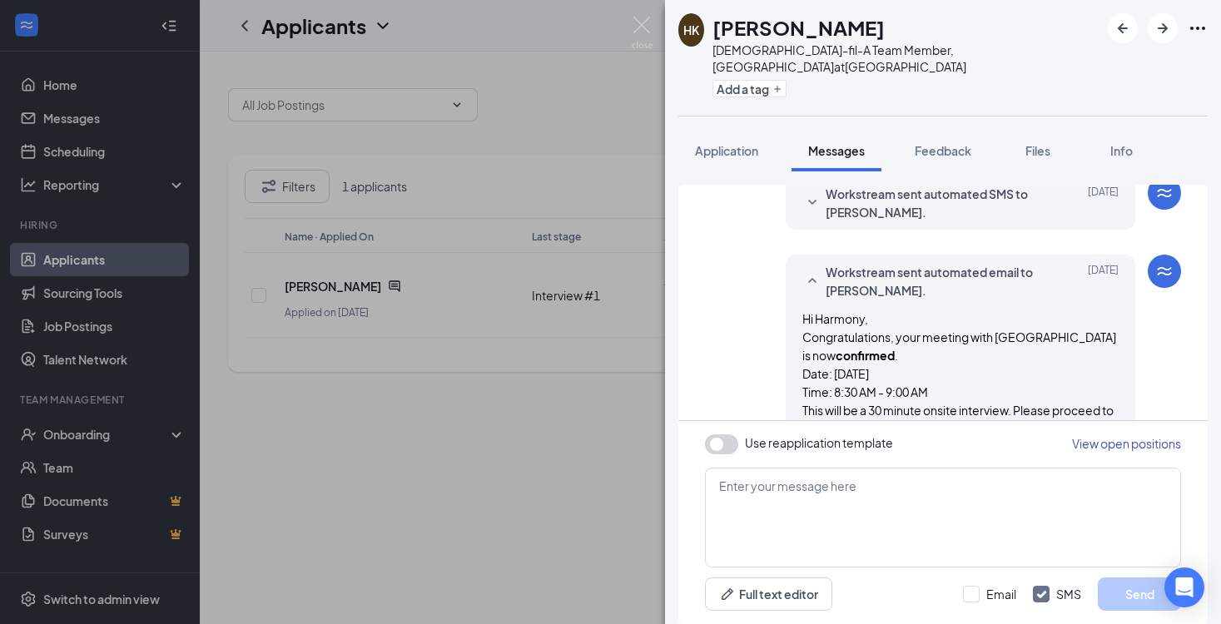
click at [576, 415] on div "HK Harmony Kent [DEMOGRAPHIC_DATA]-fil-A Team Member, [GEOGRAPHIC_DATA] at [GEO…" at bounding box center [610, 312] width 1221 height 624
